Goal: Information Seeking & Learning: Learn about a topic

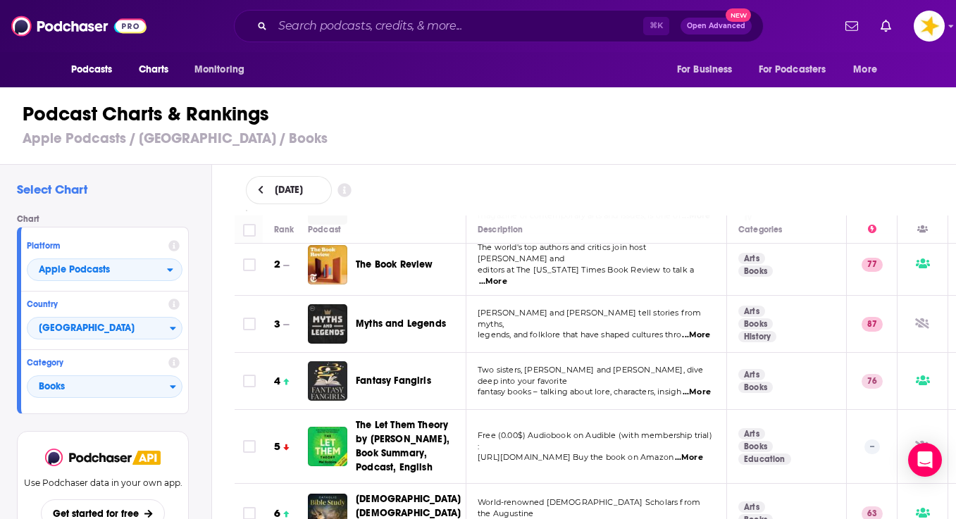
scroll to position [294, 0]
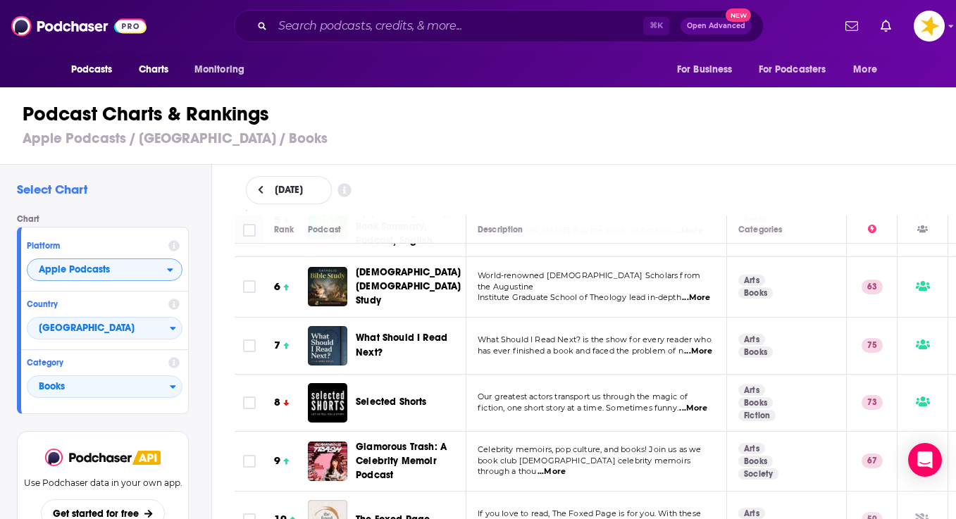
click at [160, 259] on button "Apple Podcasts" at bounding box center [105, 270] width 156 height 23
click at [197, 258] on div "Chart Platform Apple Podcasts Apple Podcasts Spotify Country United States Cate…" at bounding box center [108, 314] width 183 height 200
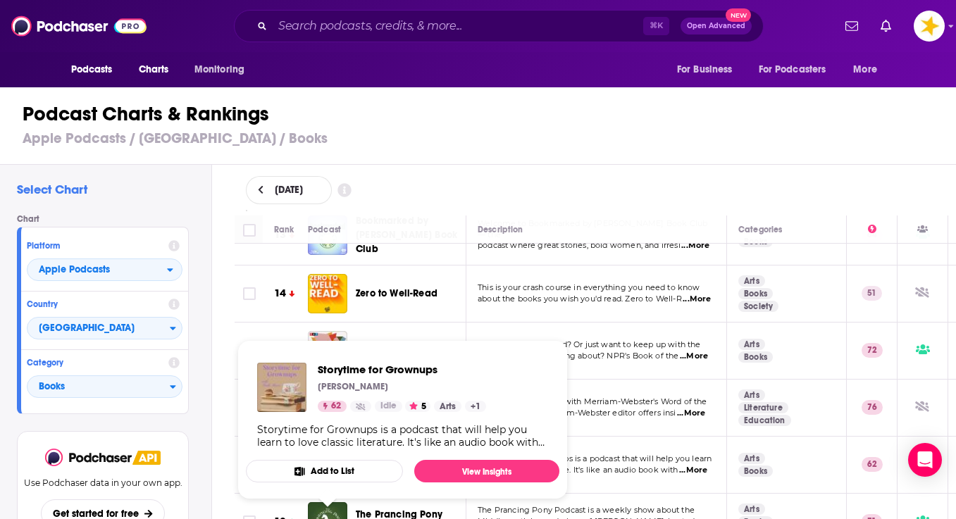
scroll to position [899, 0]
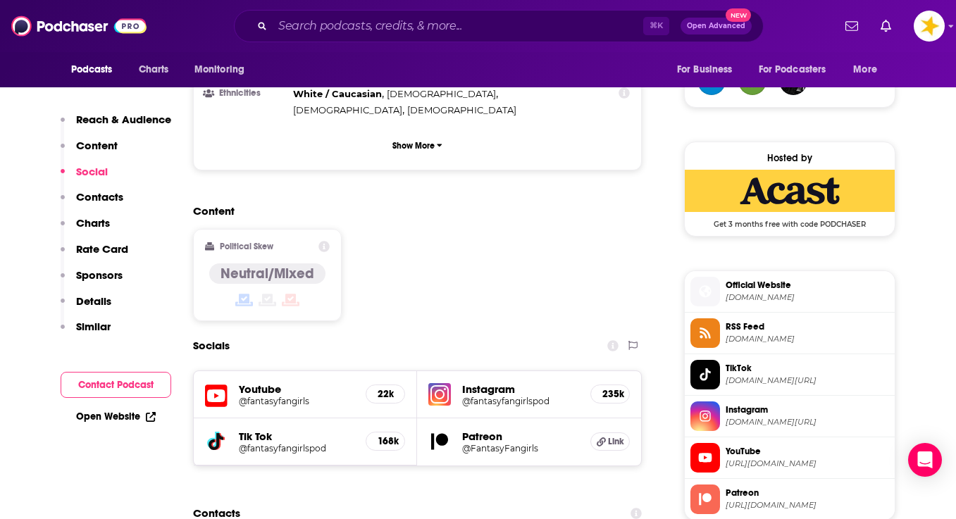
scroll to position [1096, 0]
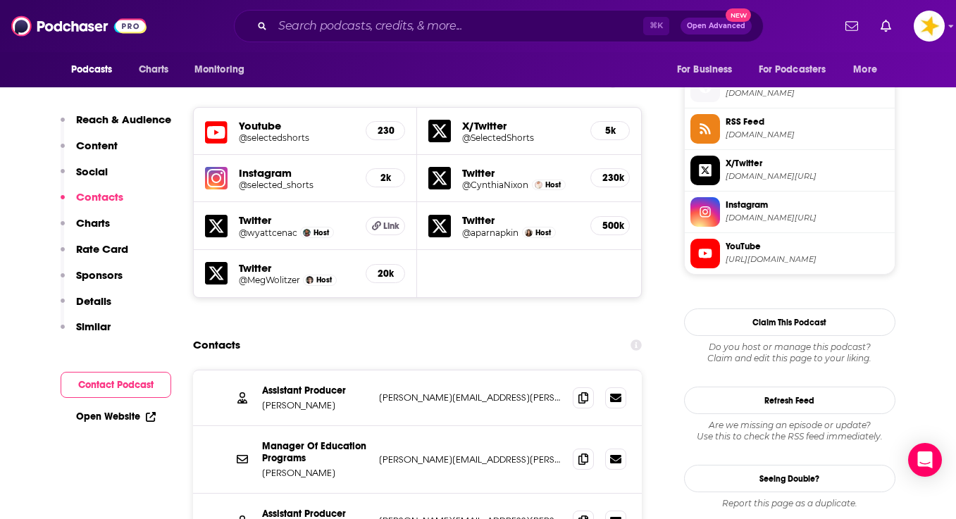
scroll to position [1323, 0]
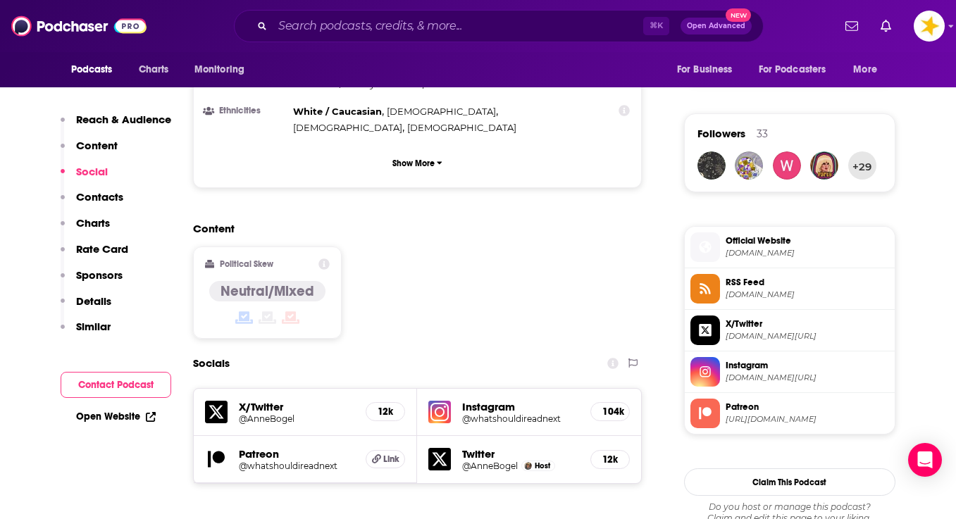
scroll to position [993, 0]
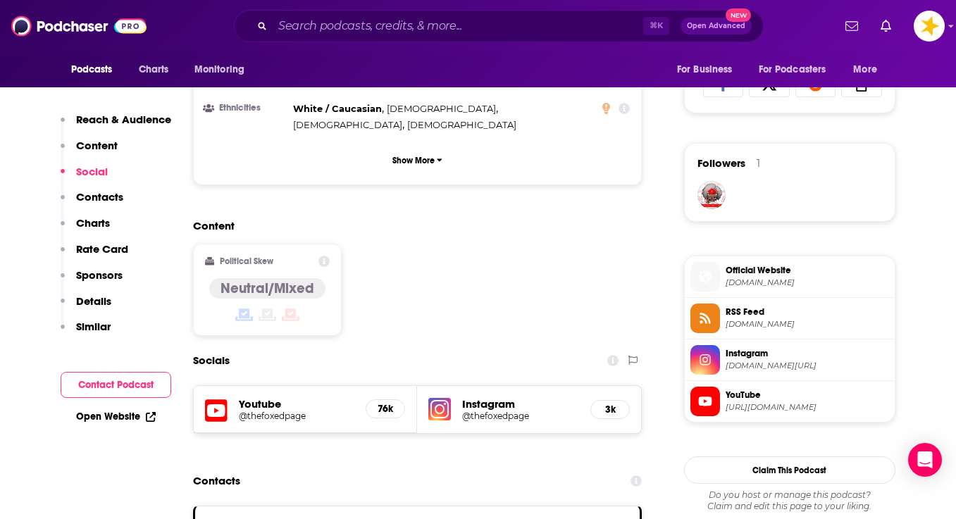
scroll to position [980, 0]
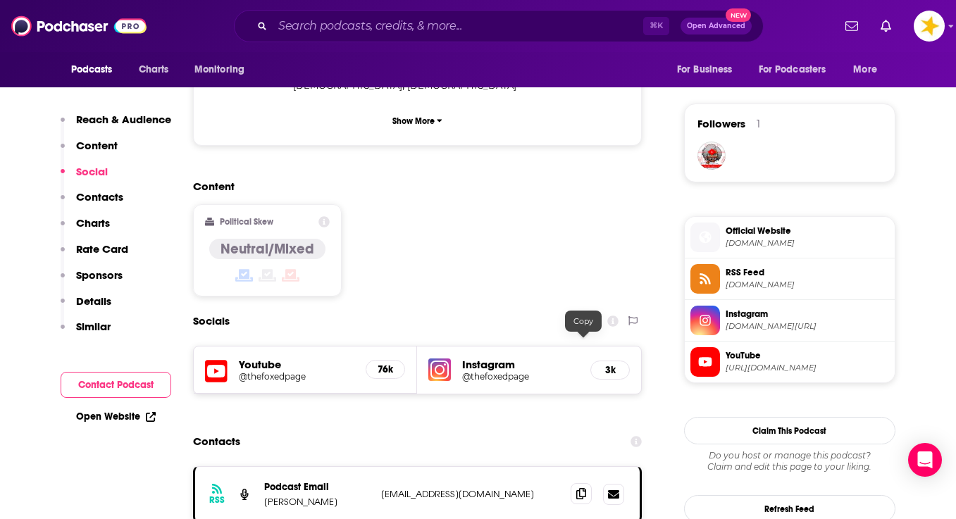
click at [581, 488] on icon at bounding box center [581, 493] width 10 height 11
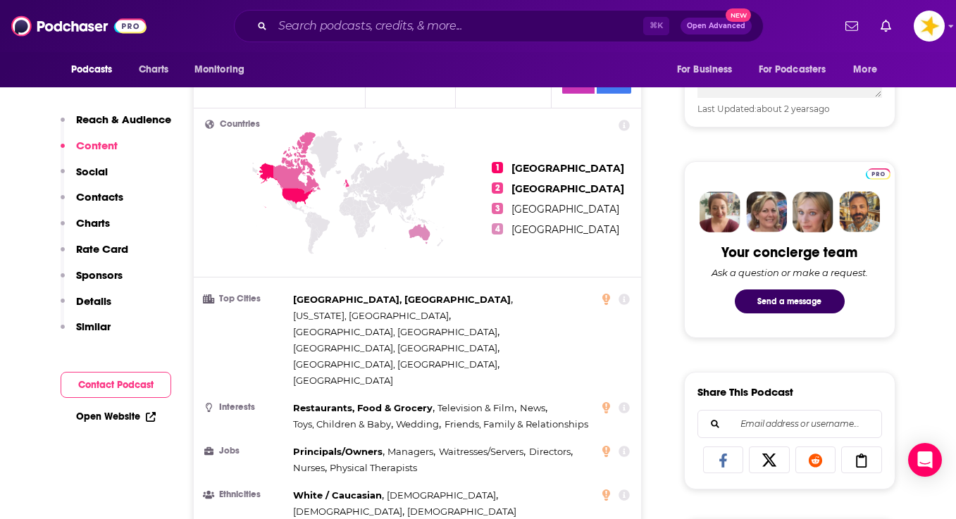
scroll to position [838, 0]
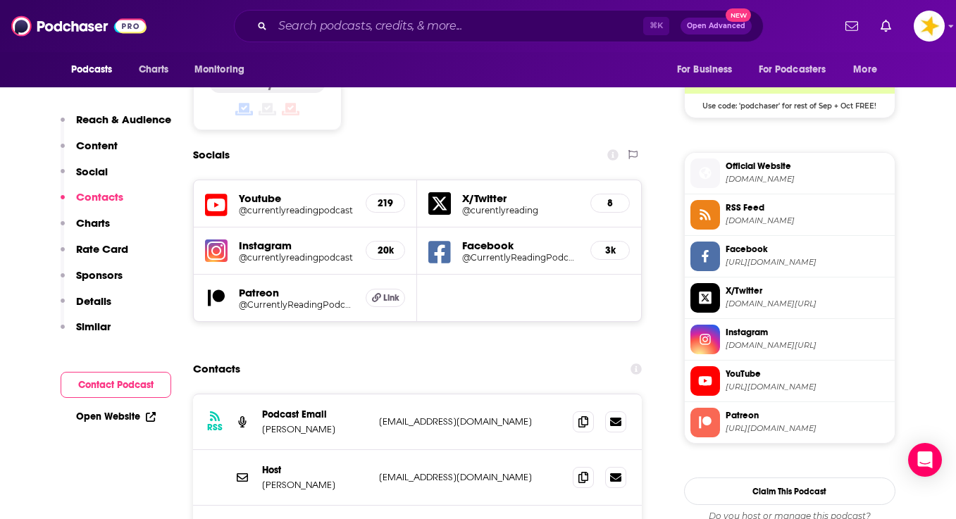
scroll to position [1184, 0]
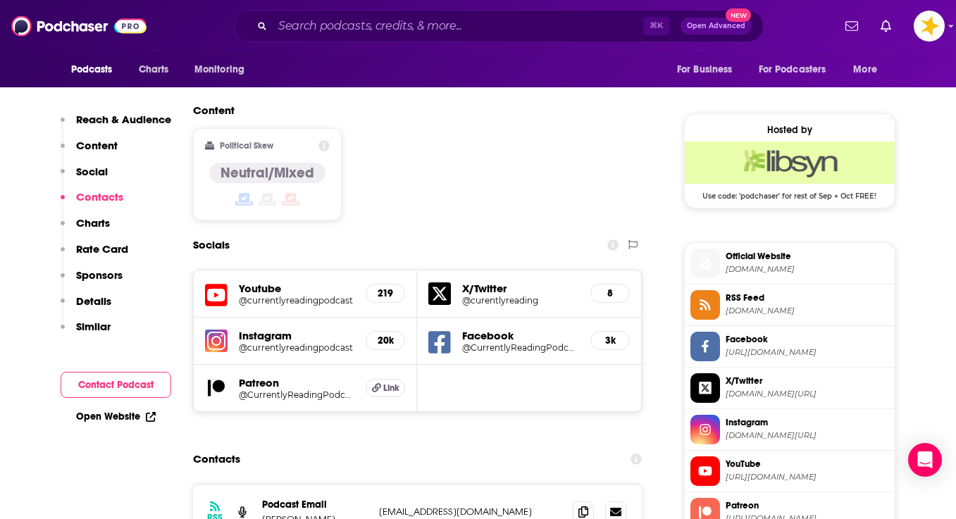
scroll to position [1120, 0]
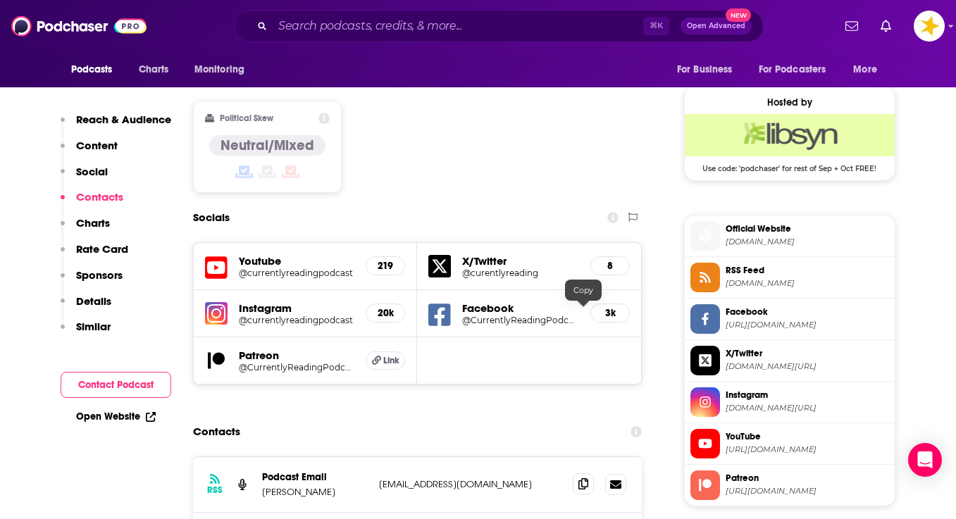
click at [574, 474] on span at bounding box center [583, 484] width 21 height 21
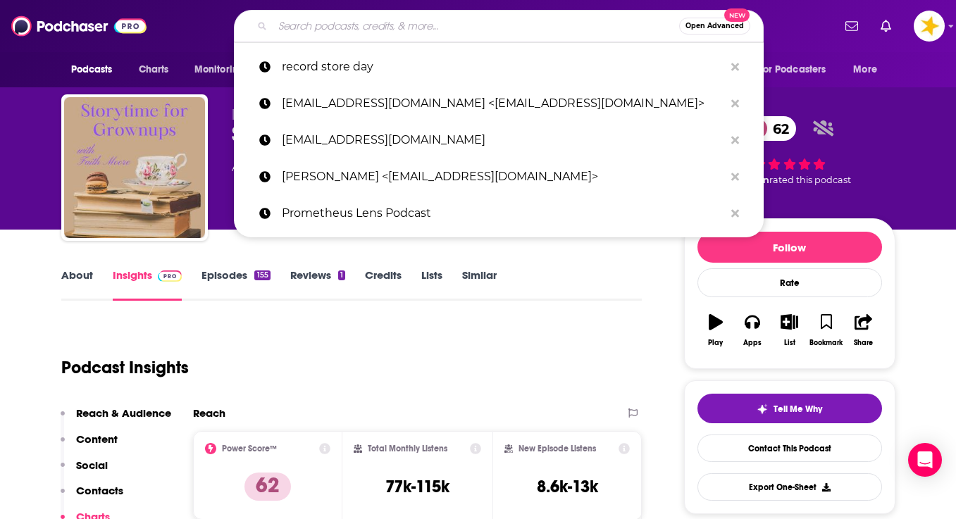
click at [441, 31] on input "Search podcasts, credits, & more..." at bounding box center [476, 26] width 407 height 23
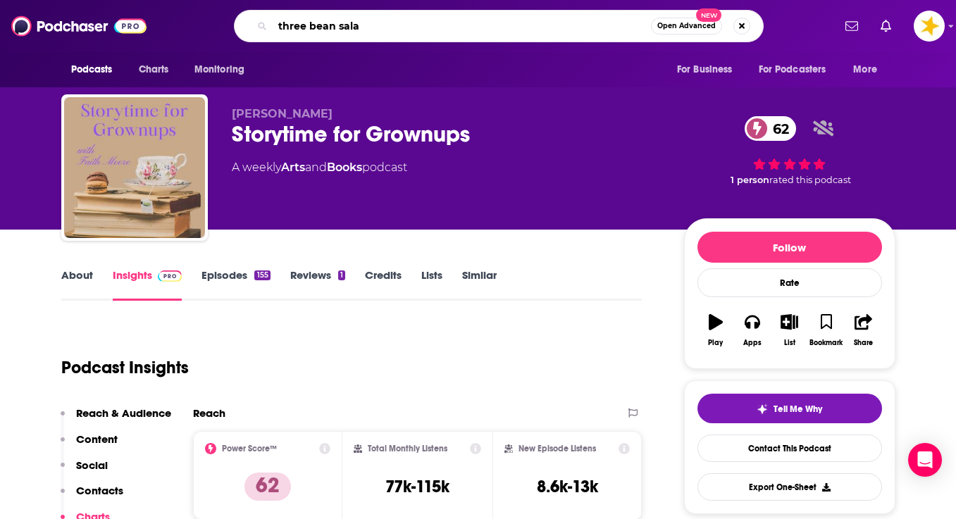
type input "three bean salad"
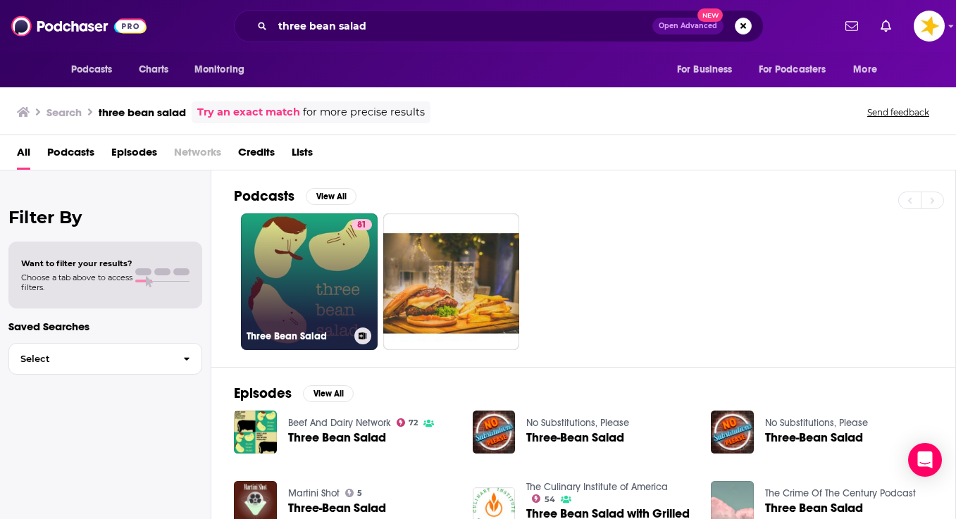
click at [297, 247] on link "81 Three Bean Salad" at bounding box center [309, 282] width 137 height 137
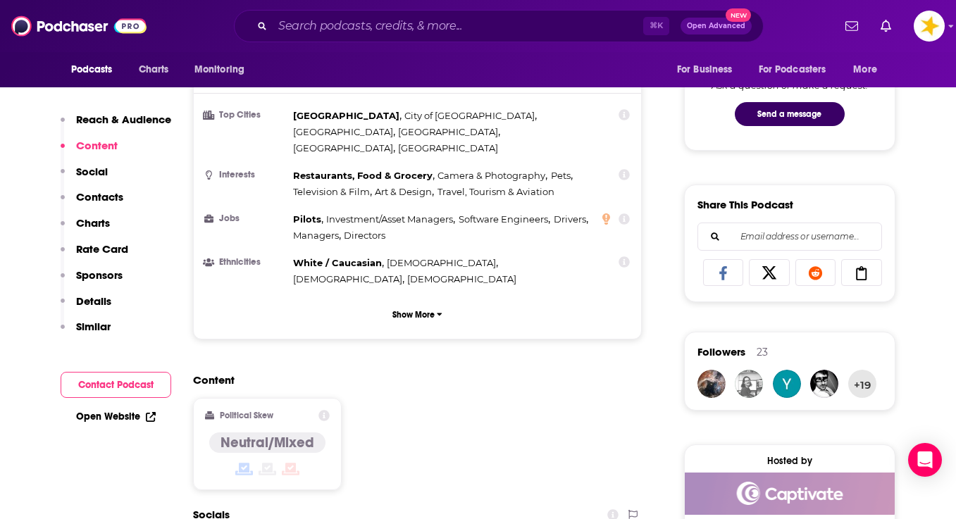
scroll to position [999, 0]
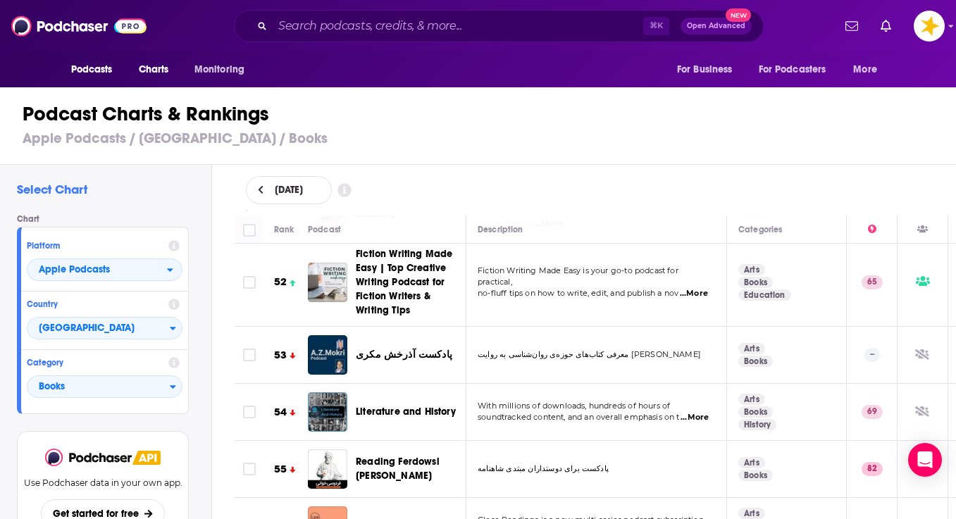
scroll to position [3152, 0]
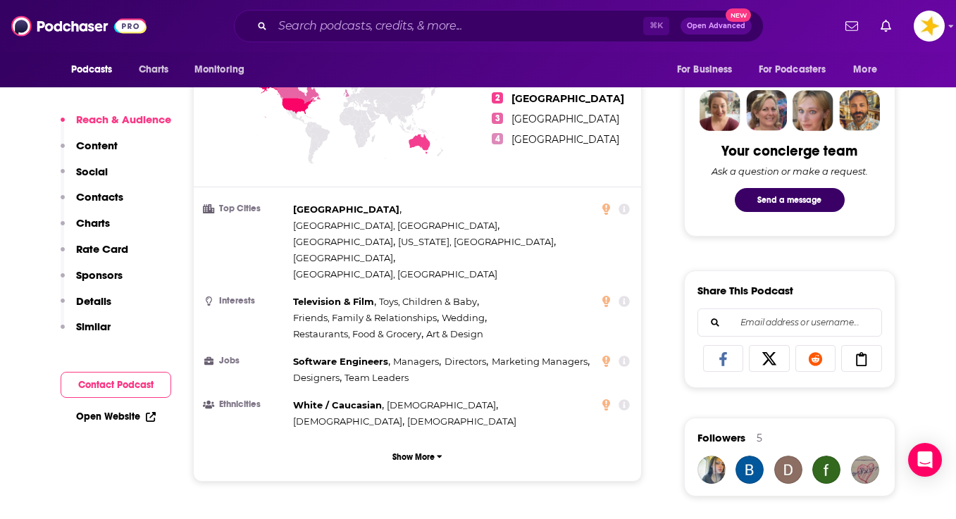
scroll to position [994, 0]
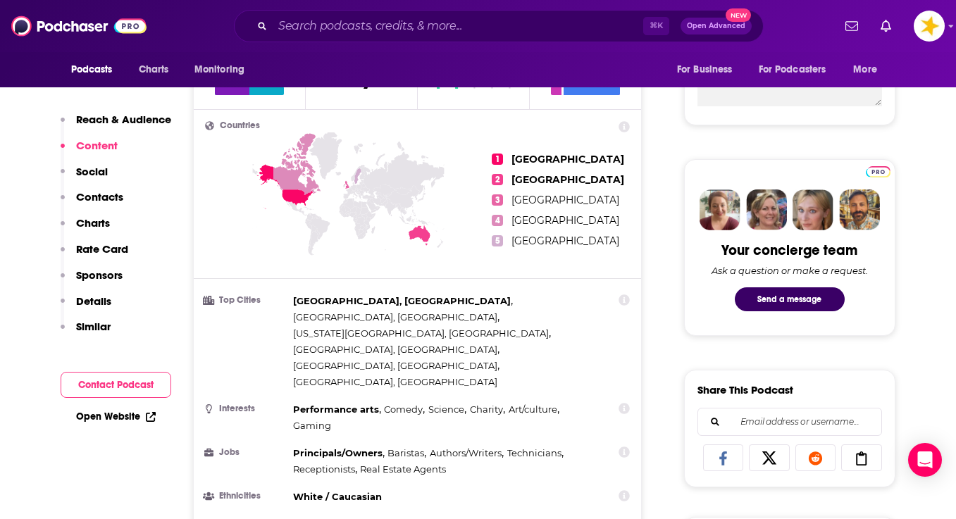
scroll to position [550, 0]
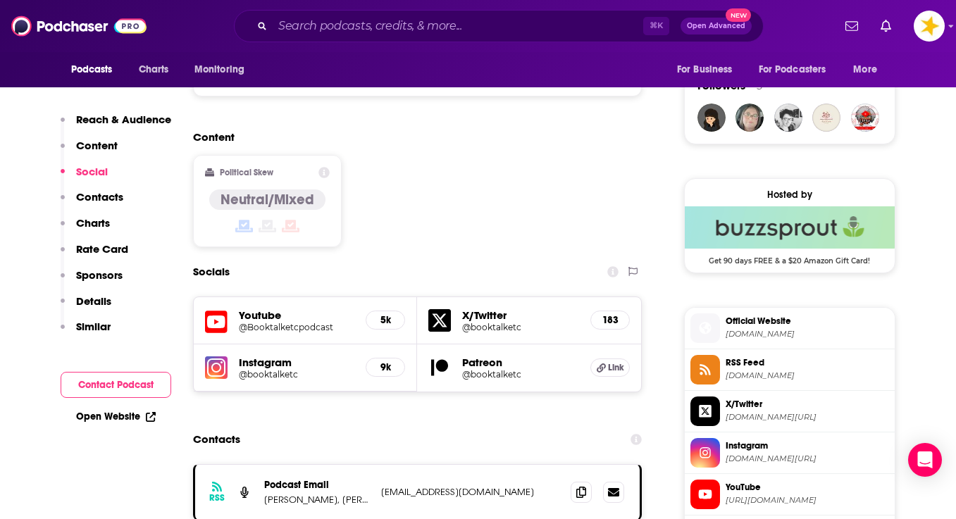
scroll to position [1083, 0]
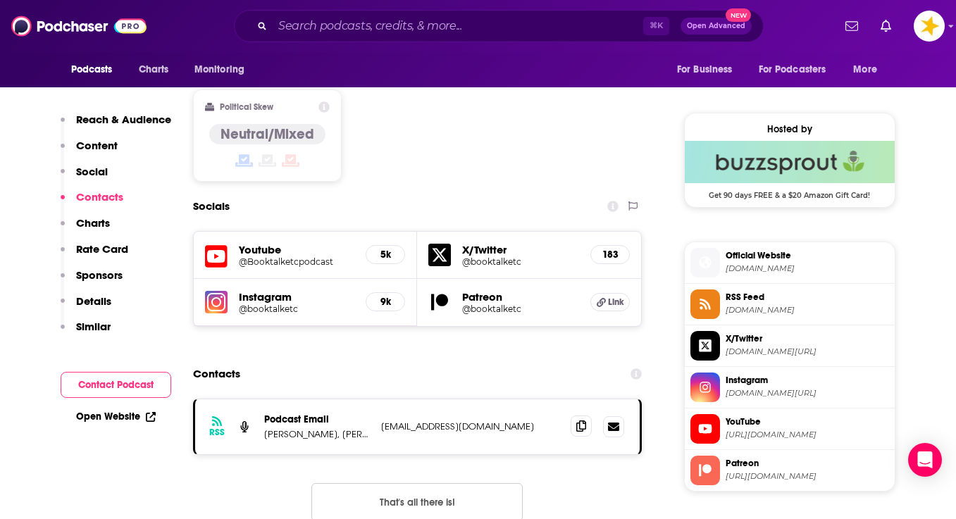
click at [581, 421] on icon at bounding box center [581, 426] width 10 height 11
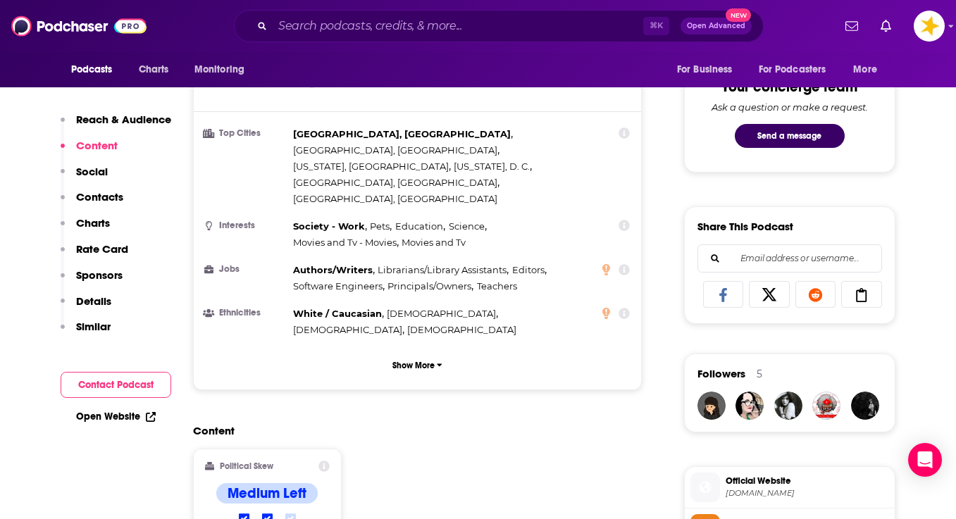
scroll to position [1010, 0]
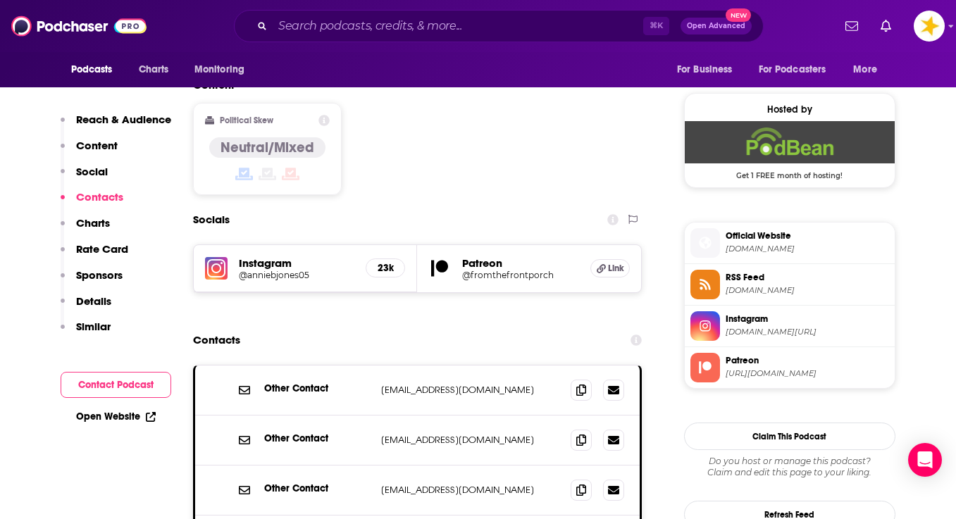
scroll to position [1116, 0]
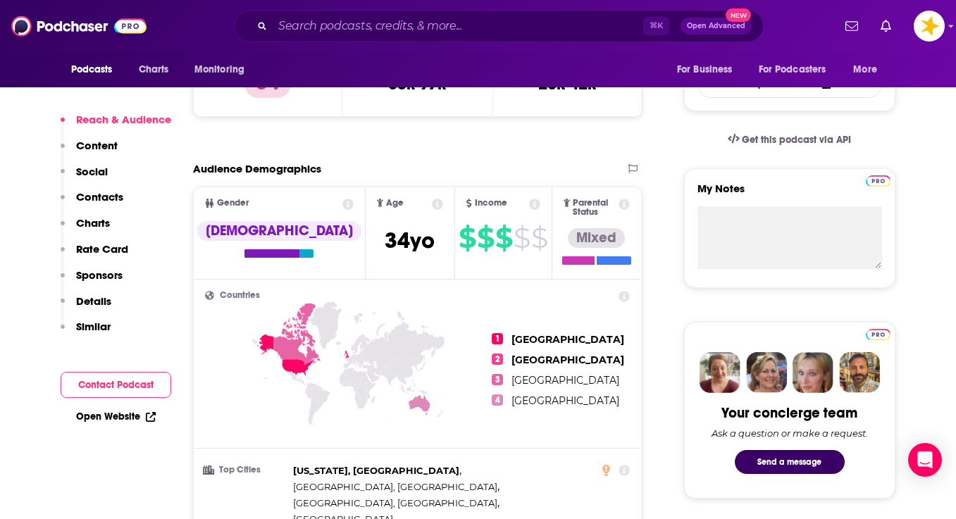
scroll to position [996, 0]
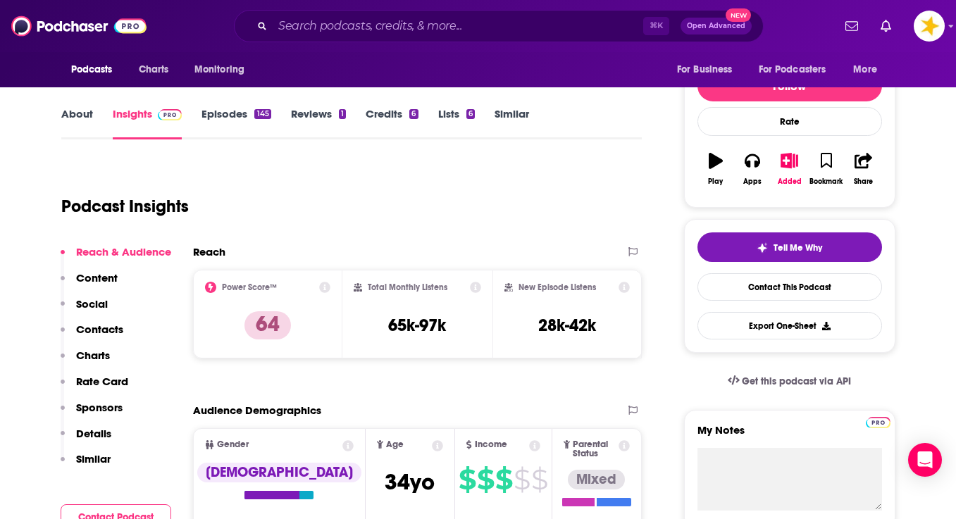
scroll to position [173, 0]
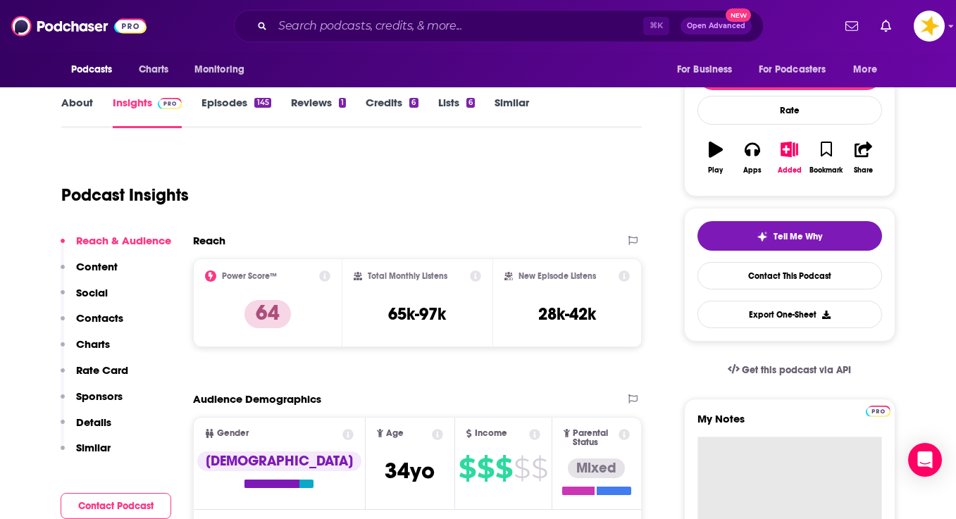
click at [722, 438] on textarea "My Notes" at bounding box center [790, 521] width 185 height 169
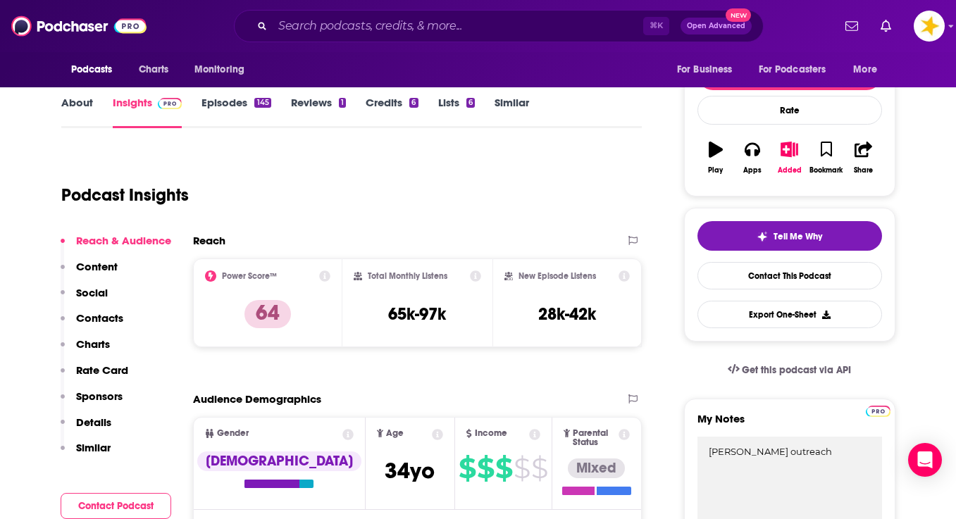
type textarea "[PERSON_NAME] outreach"
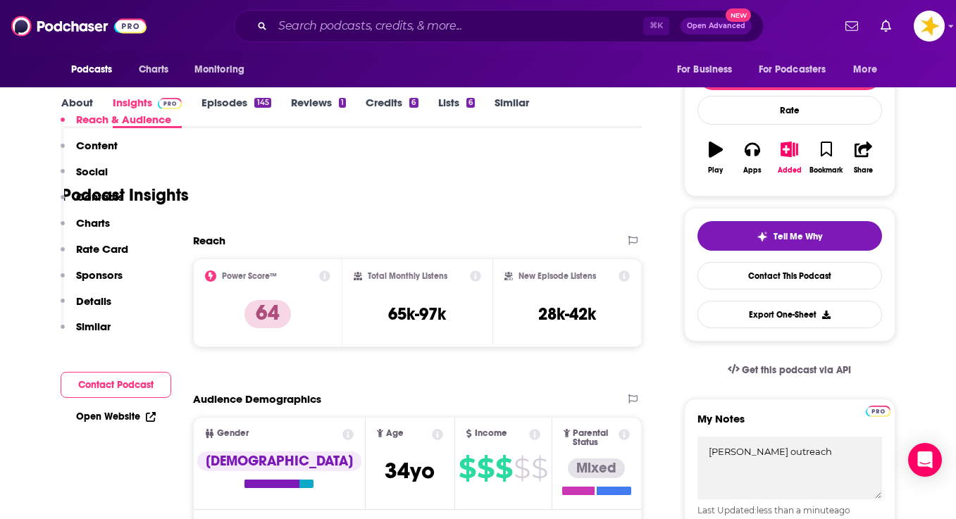
scroll to position [467, 0]
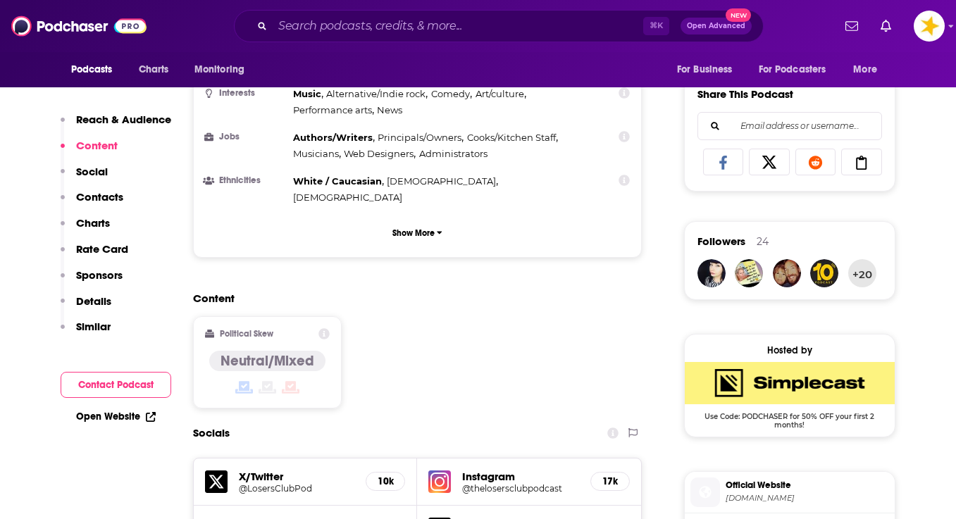
scroll to position [1010, 0]
